Goal: Task Accomplishment & Management: Manage account settings

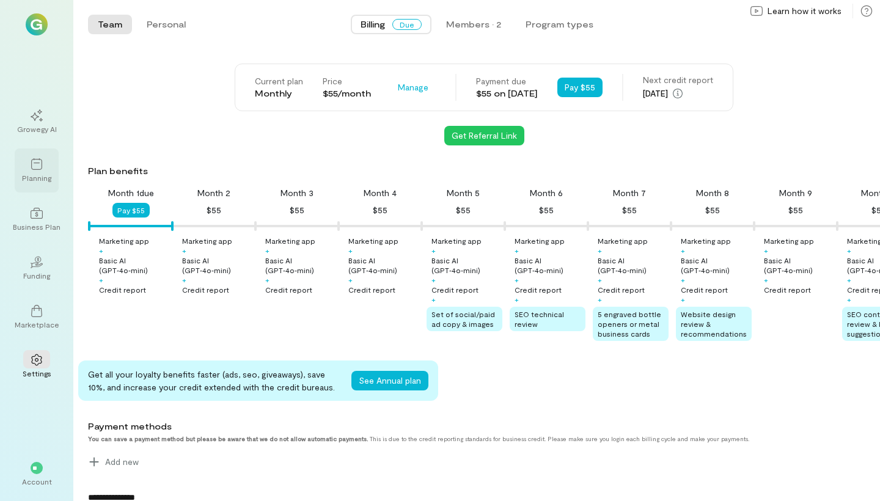
click at [31, 164] on icon at bounding box center [36, 164] width 11 height 12
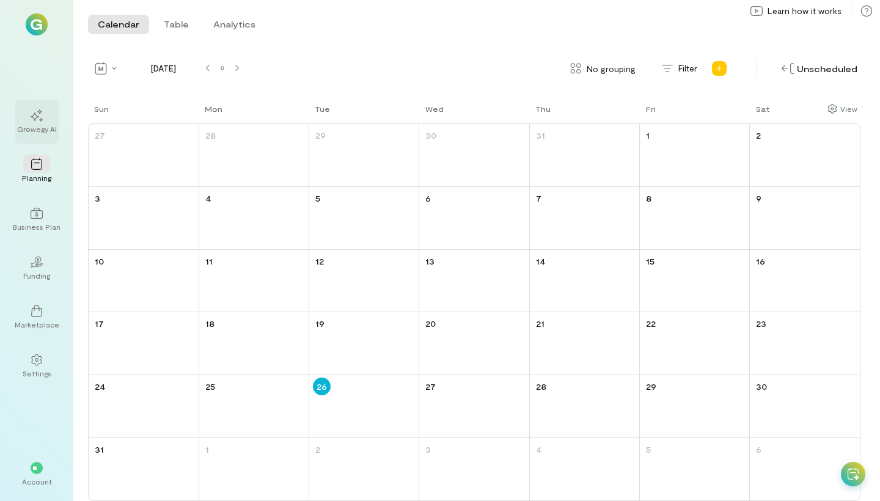
click at [32, 129] on div "Growegy AI" at bounding box center [37, 129] width 40 height 10
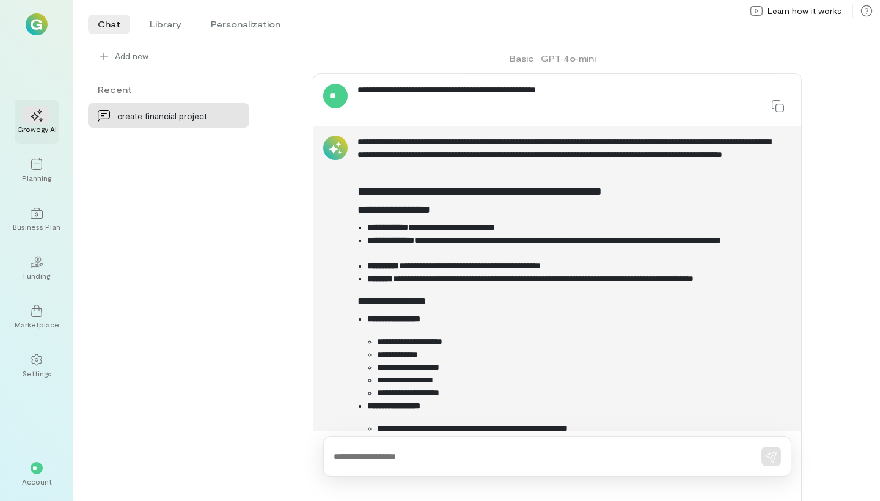
scroll to position [3652, 0]
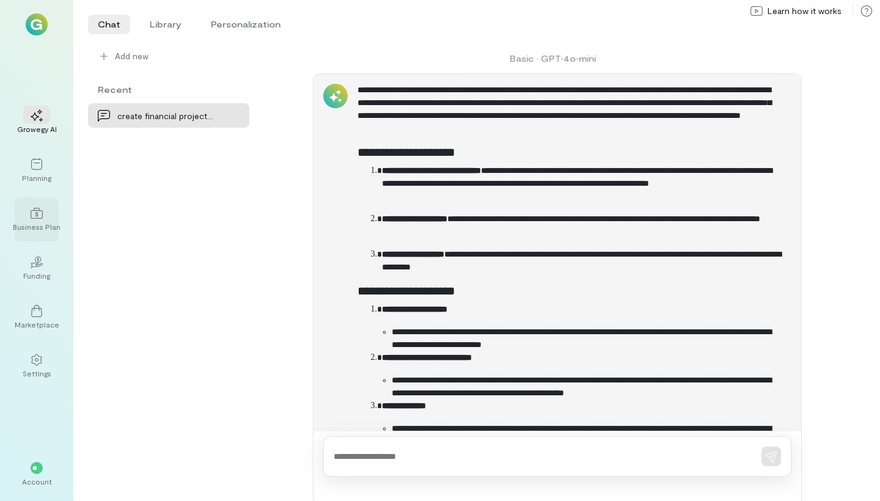
click at [30, 218] on div at bounding box center [36, 213] width 27 height 18
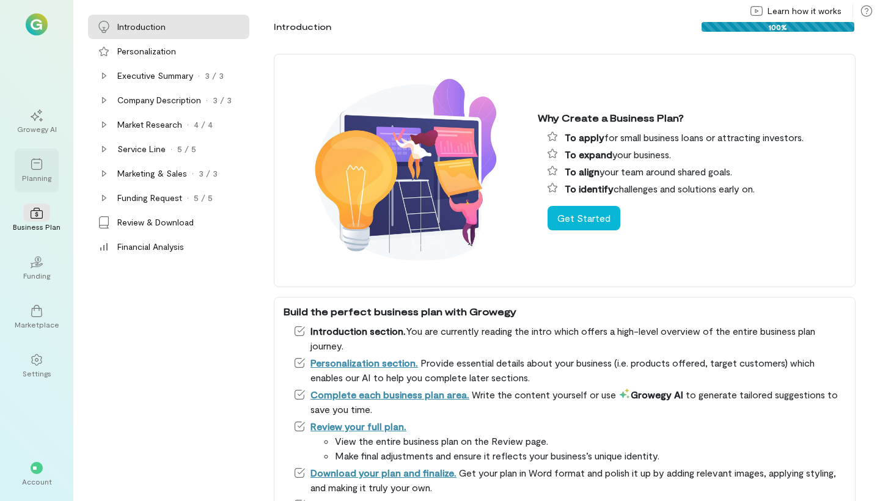
click at [35, 176] on div "Planning" at bounding box center [36, 178] width 29 height 10
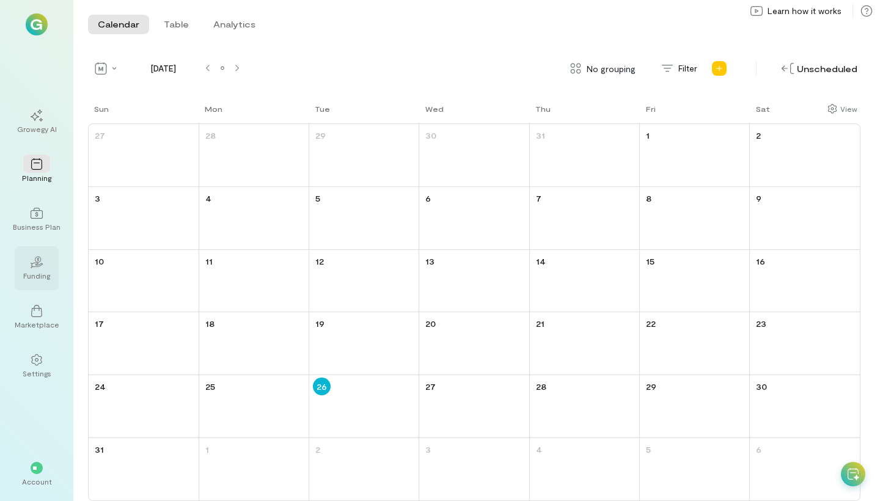
click at [37, 255] on div "02" at bounding box center [36, 261] width 27 height 18
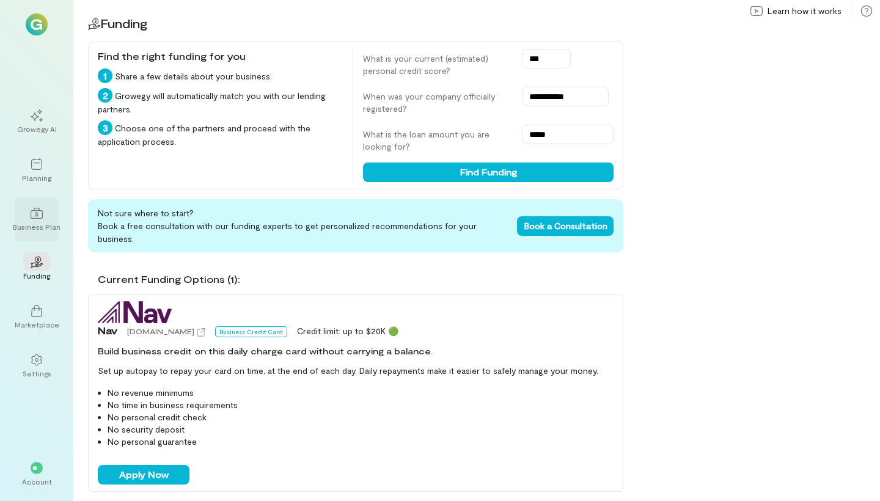
click at [34, 218] on icon at bounding box center [37, 213] width 12 height 12
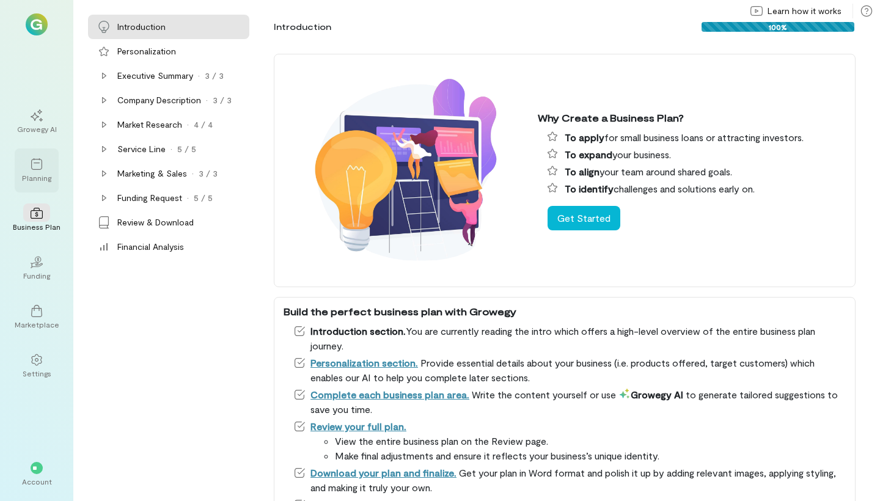
click at [45, 179] on div "Planning" at bounding box center [36, 178] width 29 height 10
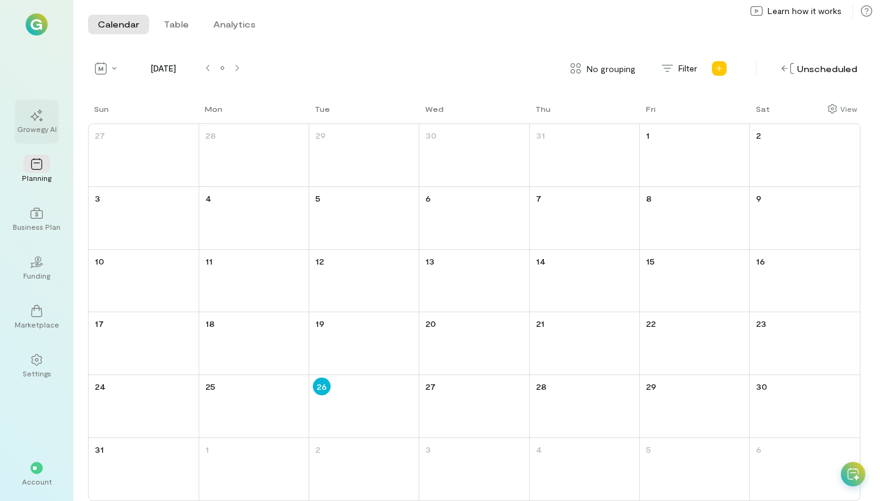
click at [53, 127] on div "Growegy AI" at bounding box center [37, 129] width 40 height 10
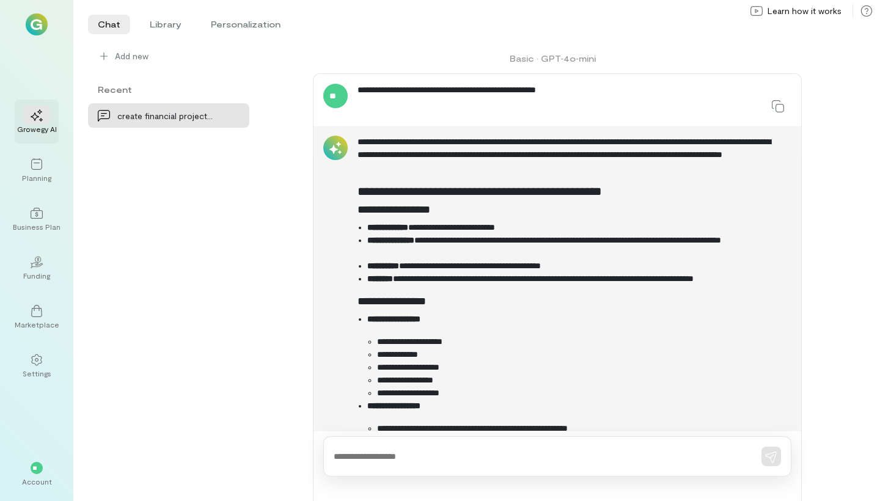
scroll to position [3652, 0]
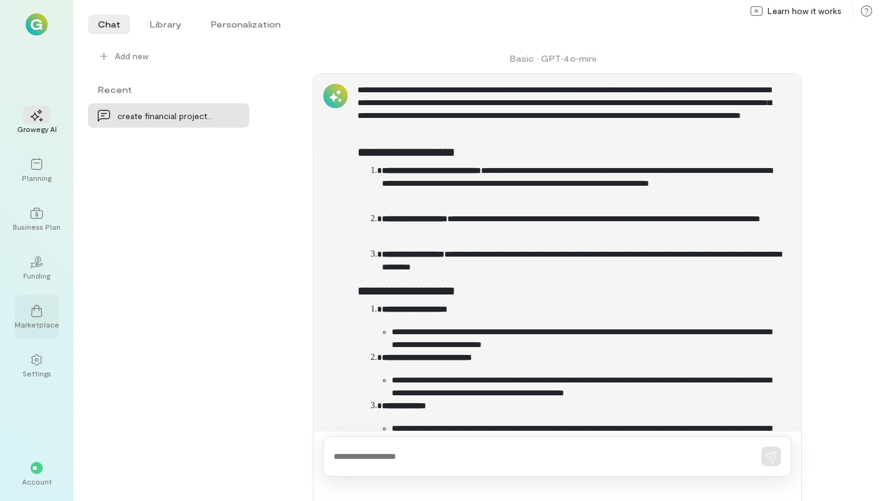
click at [35, 325] on div "Marketplace" at bounding box center [37, 325] width 45 height 10
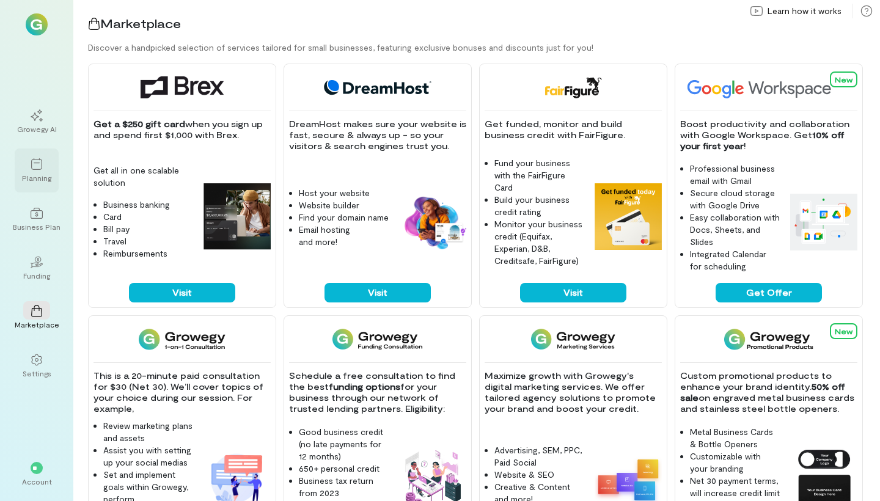
click at [23, 177] on div "Planning" at bounding box center [36, 178] width 29 height 10
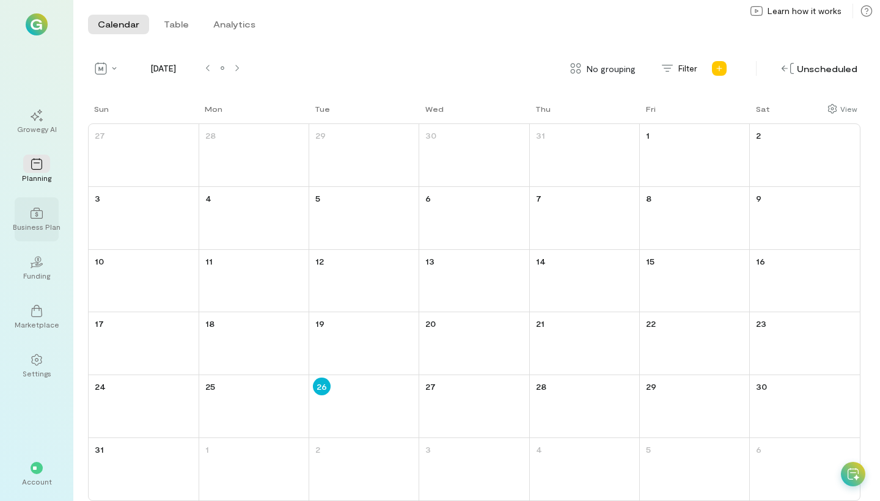
click at [39, 226] on div "Business Plan" at bounding box center [37, 227] width 48 height 10
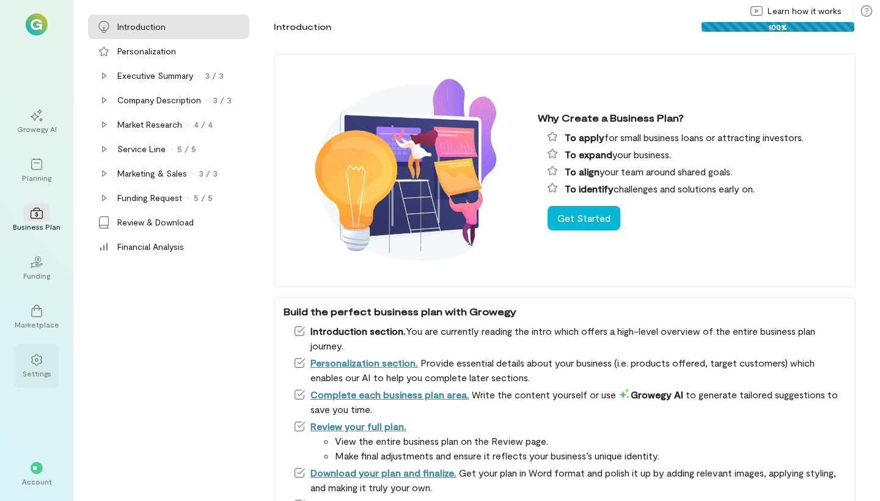
click at [35, 355] on icon at bounding box center [37, 360] width 12 height 12
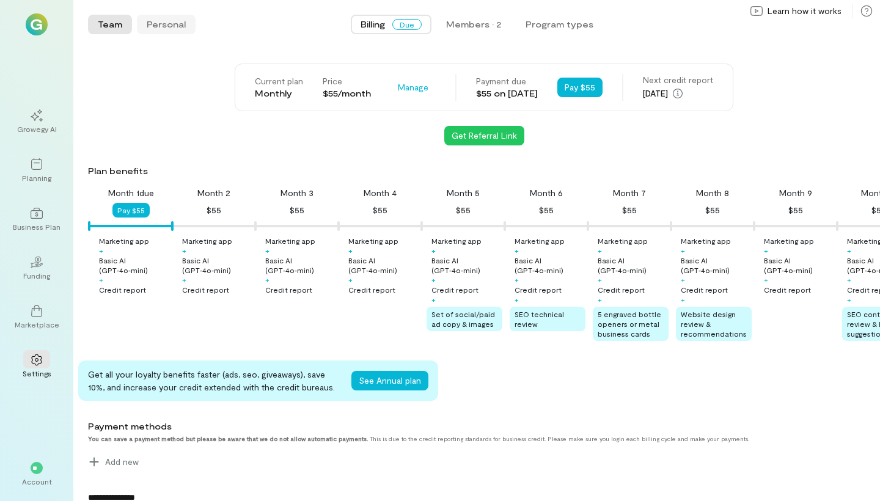
click at [171, 17] on button "Personal" at bounding box center [166, 25] width 59 height 20
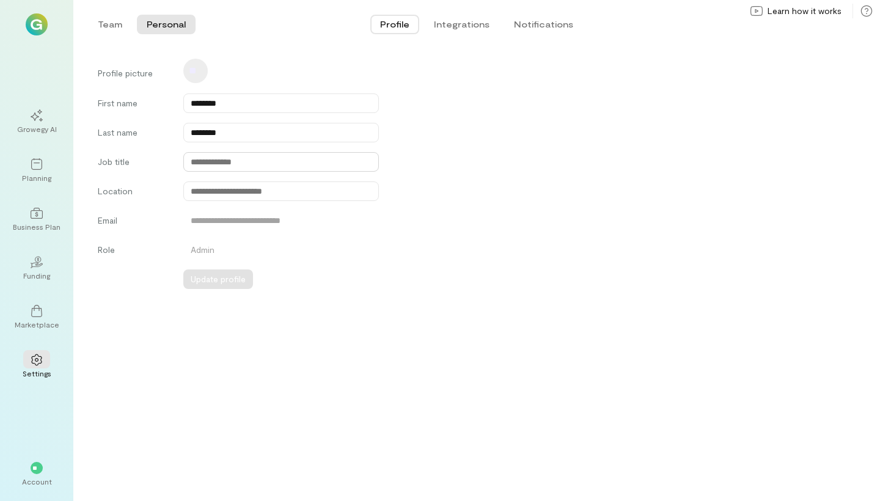
click at [209, 156] on input "text" at bounding box center [281, 162] width 196 height 20
type input "*********"
click at [260, 278] on button "Update profile" at bounding box center [272, 280] width 70 height 20
type input "********"
click at [270, 282] on button "Update profile" at bounding box center [272, 280] width 70 height 20
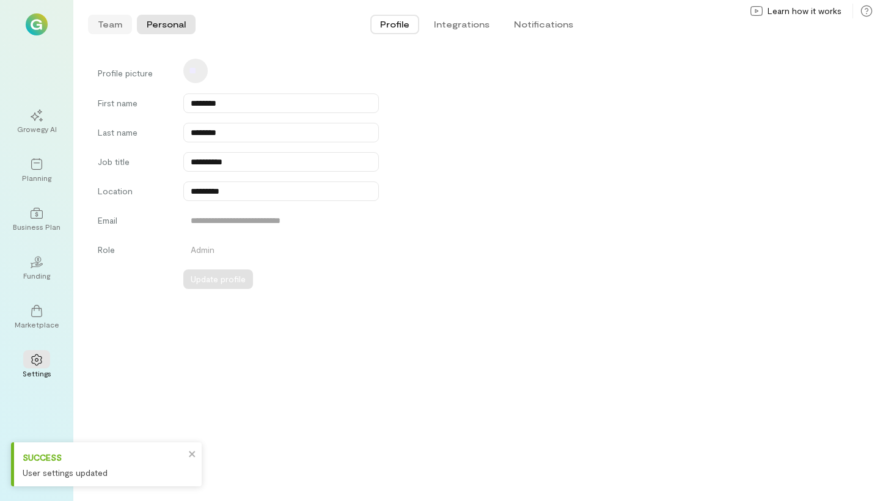
click at [104, 23] on button "Team" at bounding box center [110, 25] width 44 height 20
